Goal: Task Accomplishment & Management: Complete application form

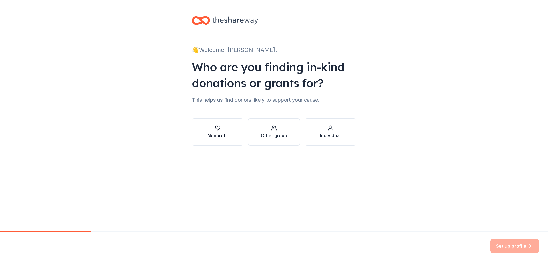
click at [220, 131] on div "Nonprofit" at bounding box center [217, 132] width 21 height 14
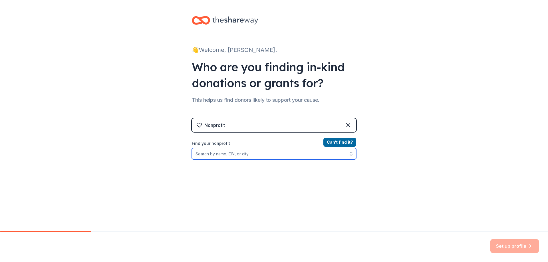
click at [218, 154] on input "Find your nonprofit" at bounding box center [274, 153] width 164 height 11
click at [311, 123] on div "Nonprofit" at bounding box center [274, 125] width 164 height 14
click at [299, 148] on input "Find your nonprofit" at bounding box center [274, 153] width 164 height 11
type input "99-41261136"
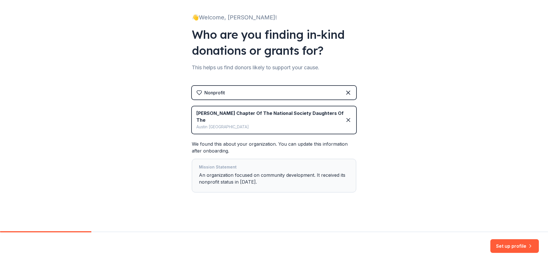
scroll to position [4, 0]
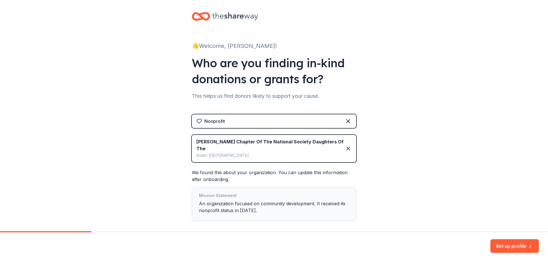
drag, startPoint x: 509, startPoint y: 245, endPoint x: 340, endPoint y: 255, distance: 168.4
click at [340, 256] on div "Set up profile" at bounding box center [274, 248] width 548 height 30
